Goal: Information Seeking & Learning: Learn about a topic

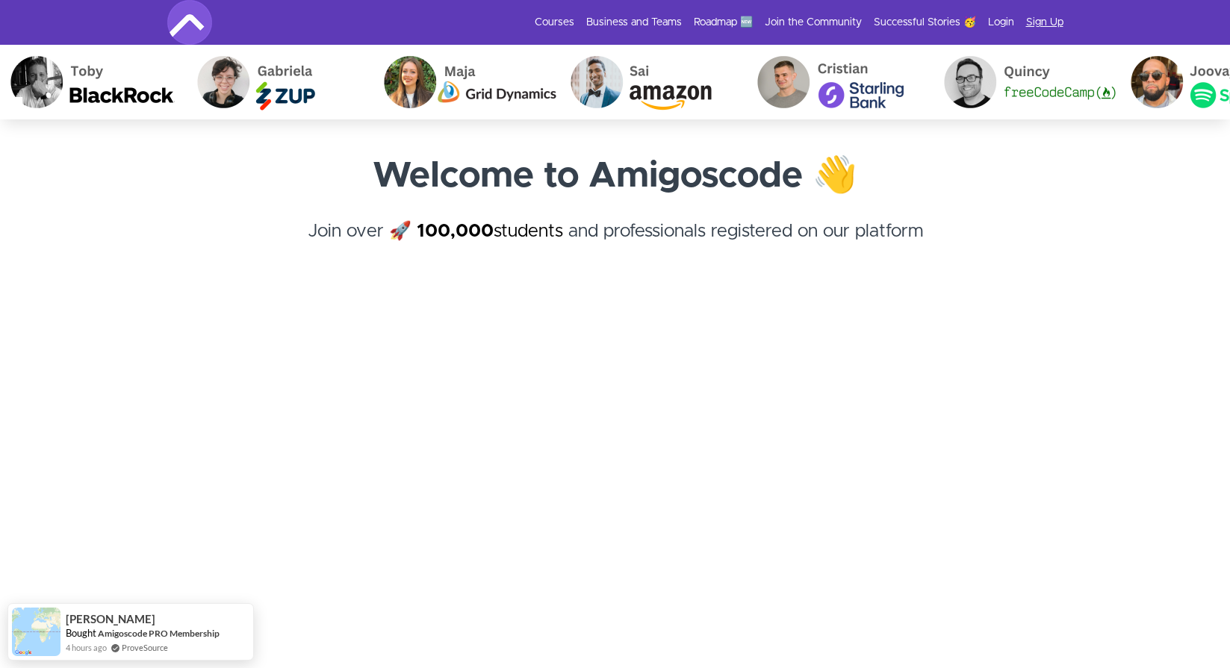
click at [1045, 19] on link "Sign Up" at bounding box center [1044, 22] width 37 height 15
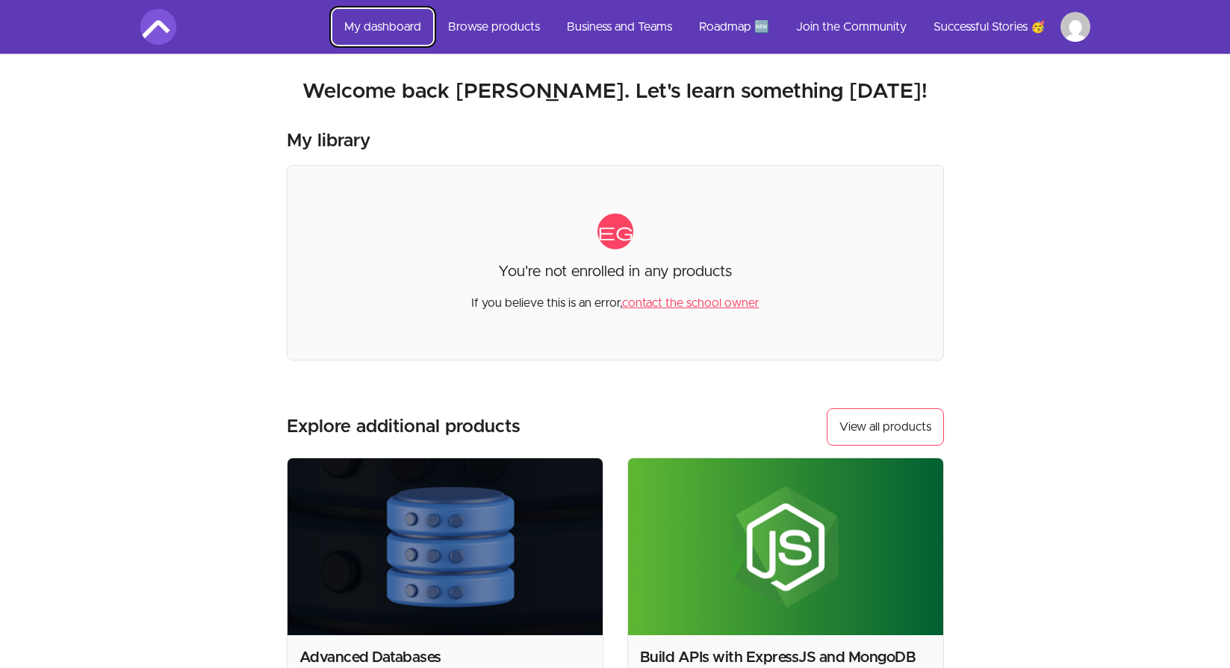
click at [404, 25] on link "My dashboard" at bounding box center [382, 27] width 101 height 36
click at [504, 26] on link "Browse products" at bounding box center [494, 27] width 116 height 36
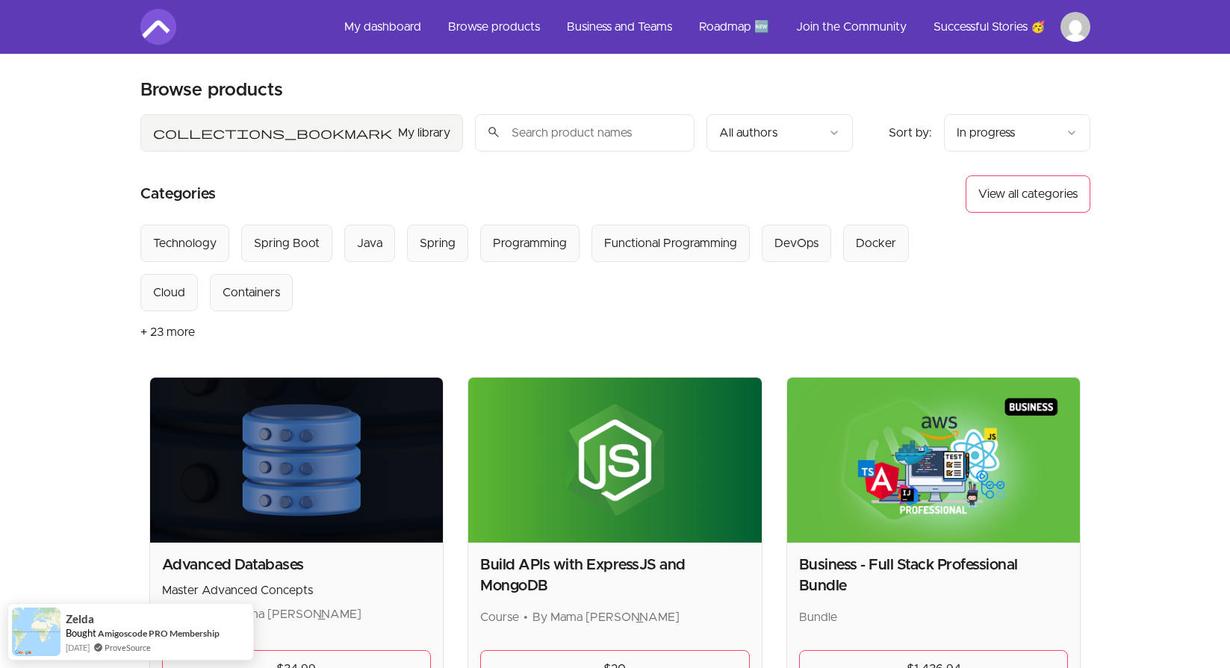
click at [198, 131] on button "collections_bookmark My library" at bounding box center [301, 132] width 323 height 37
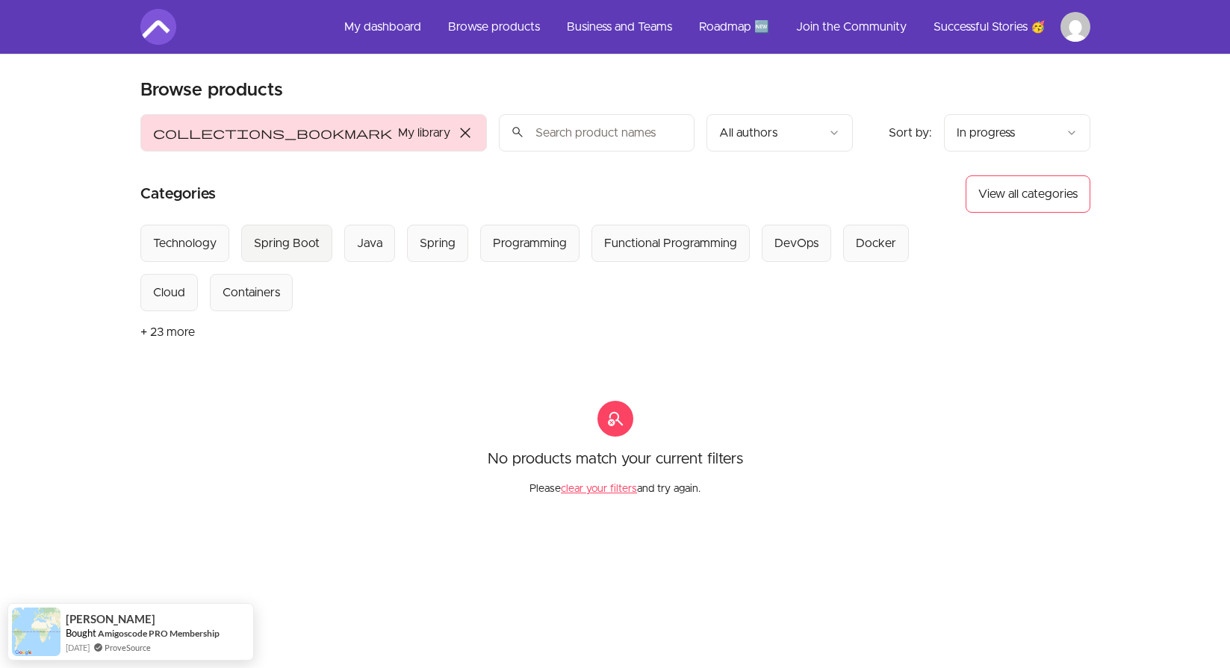
click at [290, 248] on div "Spring Boot" at bounding box center [287, 243] width 66 height 18
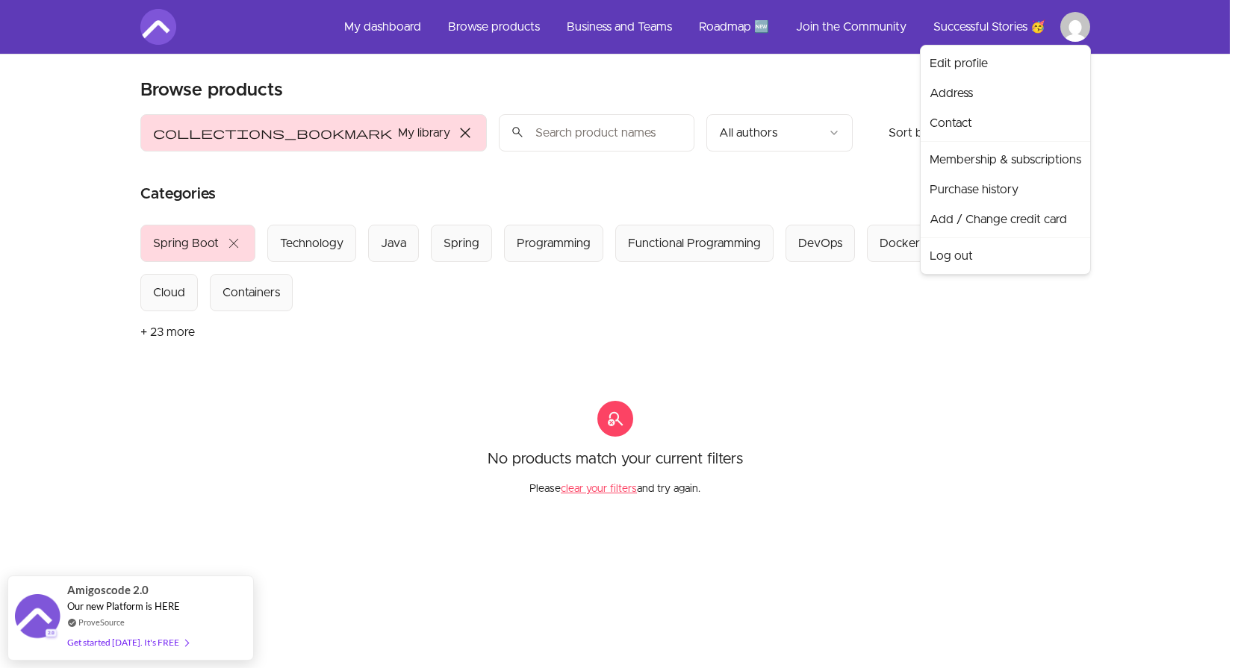
click at [1073, 30] on html "Skip to main content Main menu Includes navigation links and user settings My d…" at bounding box center [620, 466] width 1241 height 933
click at [771, 74] on html "Skip to main content Main menu Includes navigation links and user settings My d…" at bounding box center [620, 466] width 1241 height 933
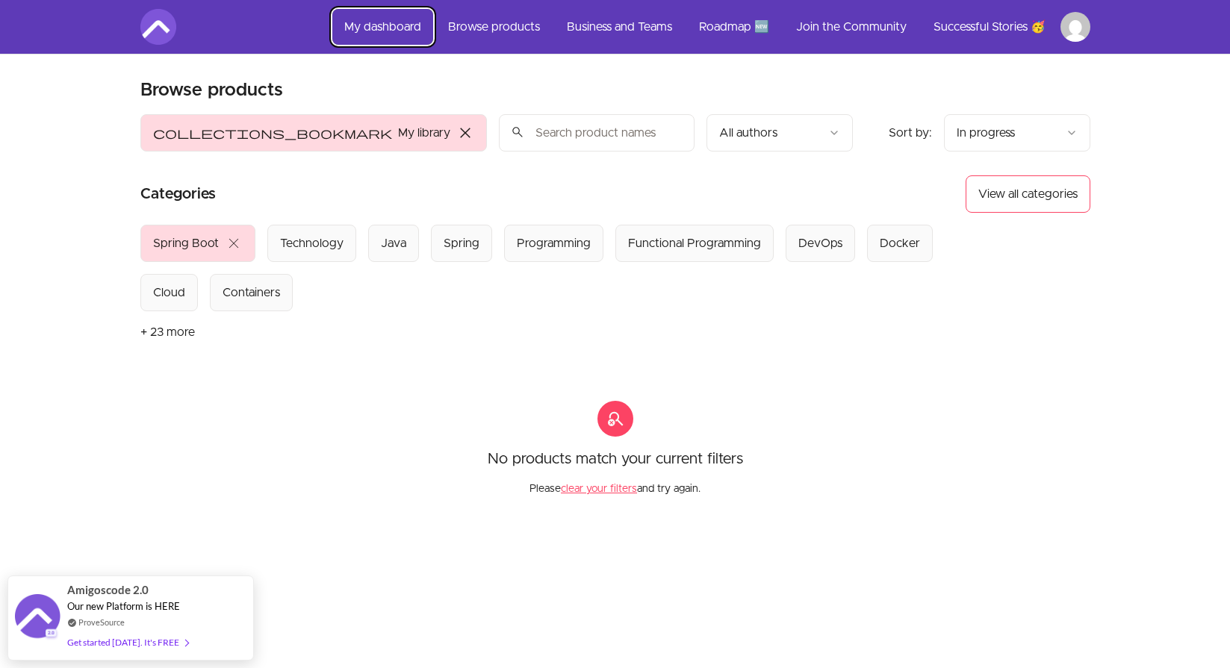
click at [394, 29] on link "My dashboard" at bounding box center [382, 27] width 101 height 36
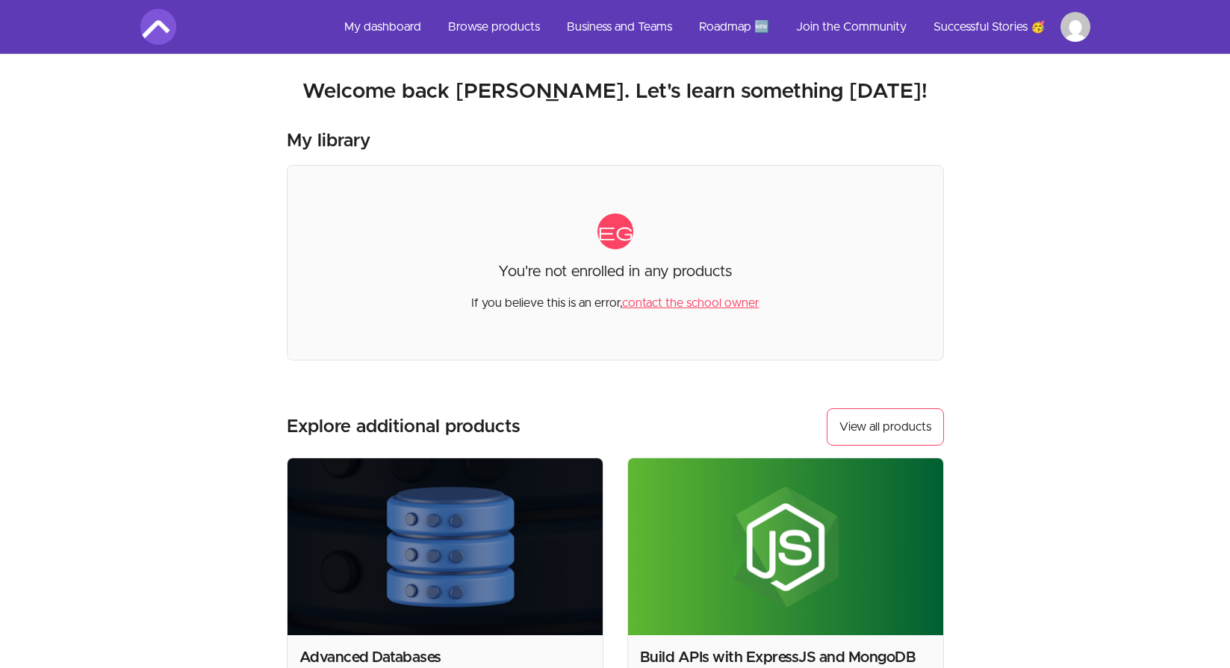
click at [617, 240] on span "category" at bounding box center [615, 232] width 36 height 36
click at [738, 28] on link "Roadmap 🆕" at bounding box center [734, 27] width 94 height 36
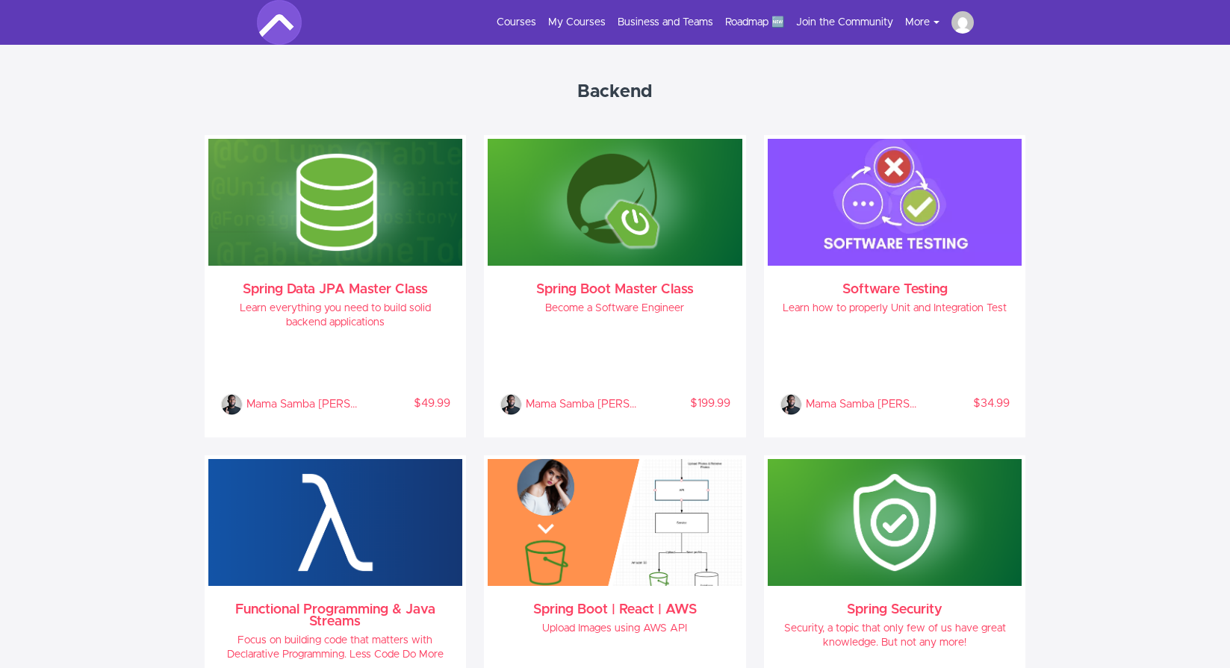
scroll to position [1216, 0]
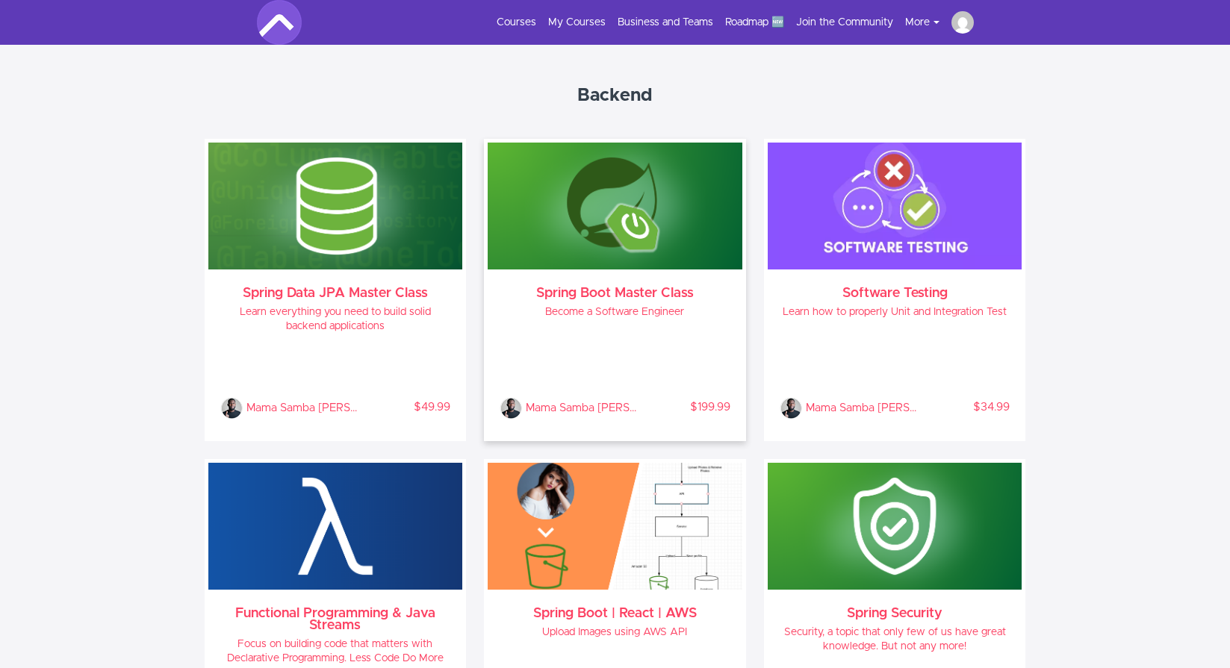
click at [649, 290] on h3 "Spring Boot Master Class" at bounding box center [615, 293] width 231 height 12
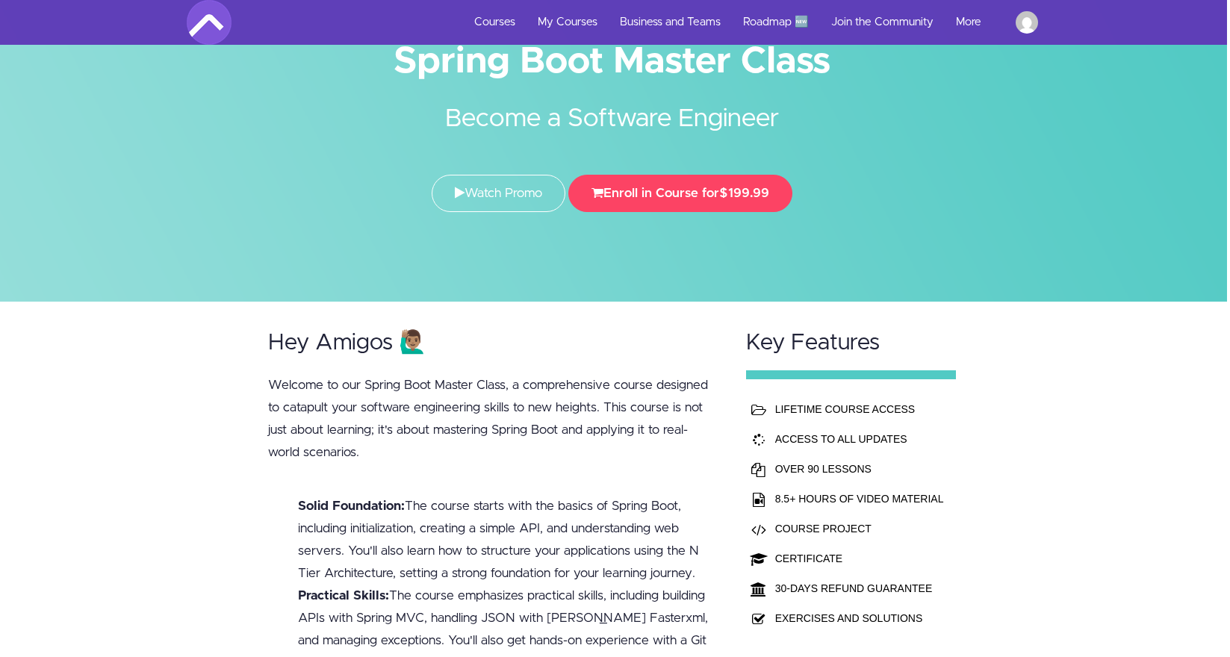
scroll to position [0, 3]
